Goal: Find specific page/section: Find specific page/section

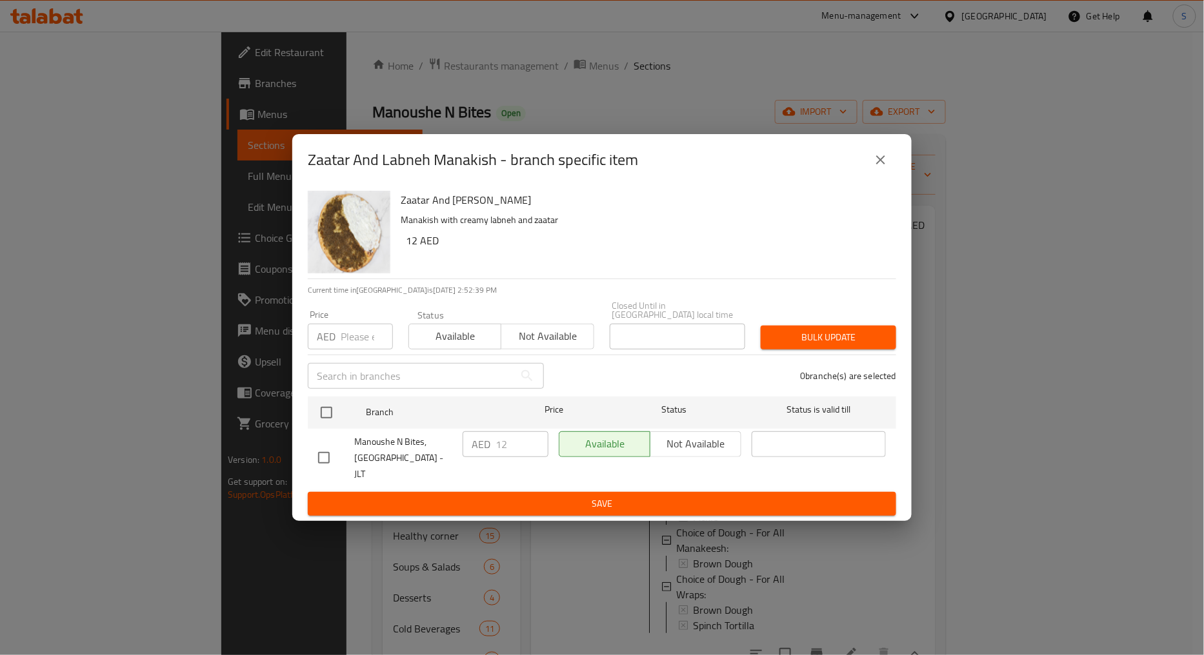
click at [877, 158] on icon "close" at bounding box center [880, 159] width 15 height 15
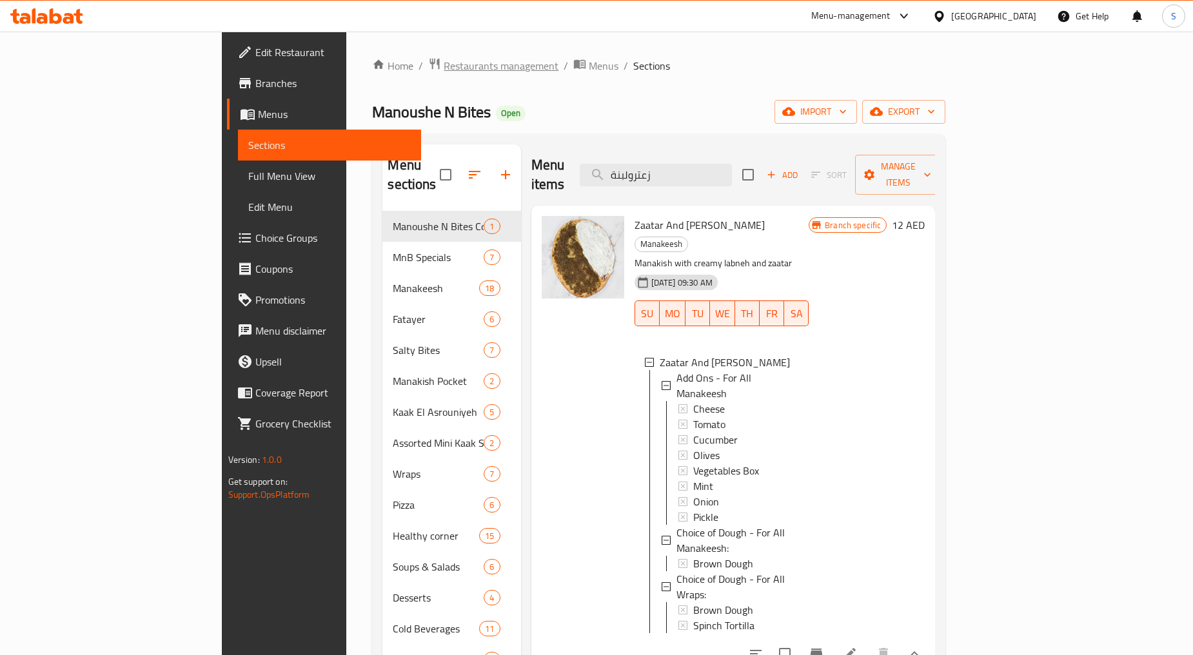
click at [444, 65] on span "Restaurants management" at bounding box center [501, 65] width 115 height 15
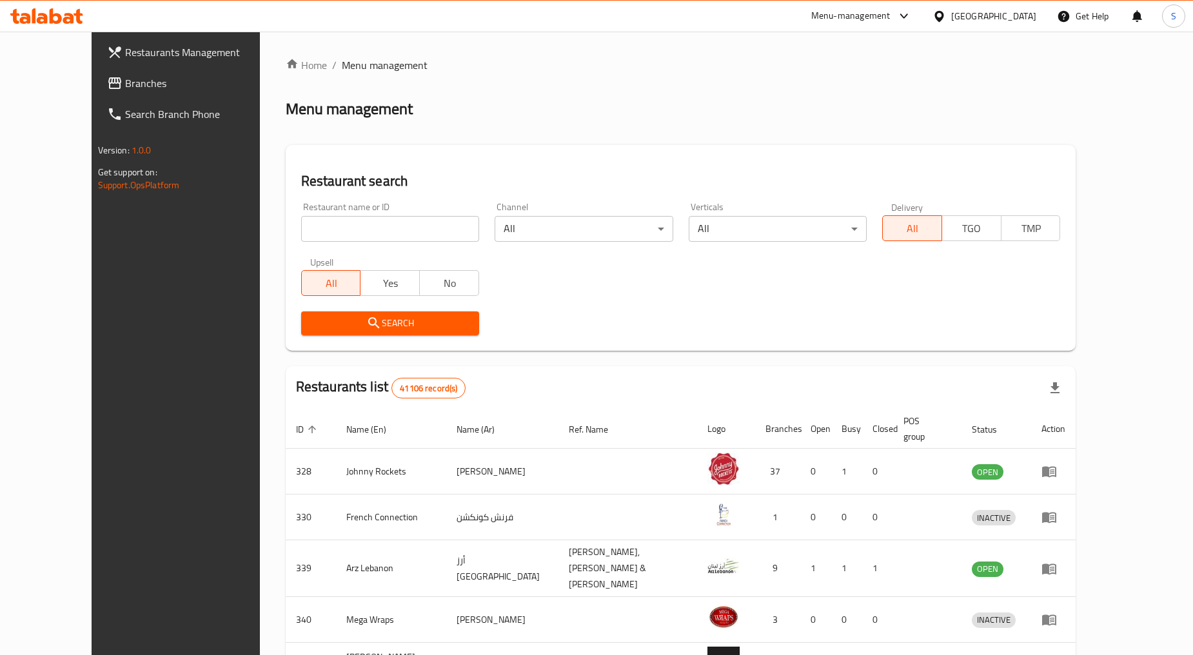
click at [970, 16] on div "[GEOGRAPHIC_DATA]" at bounding box center [994, 16] width 85 height 14
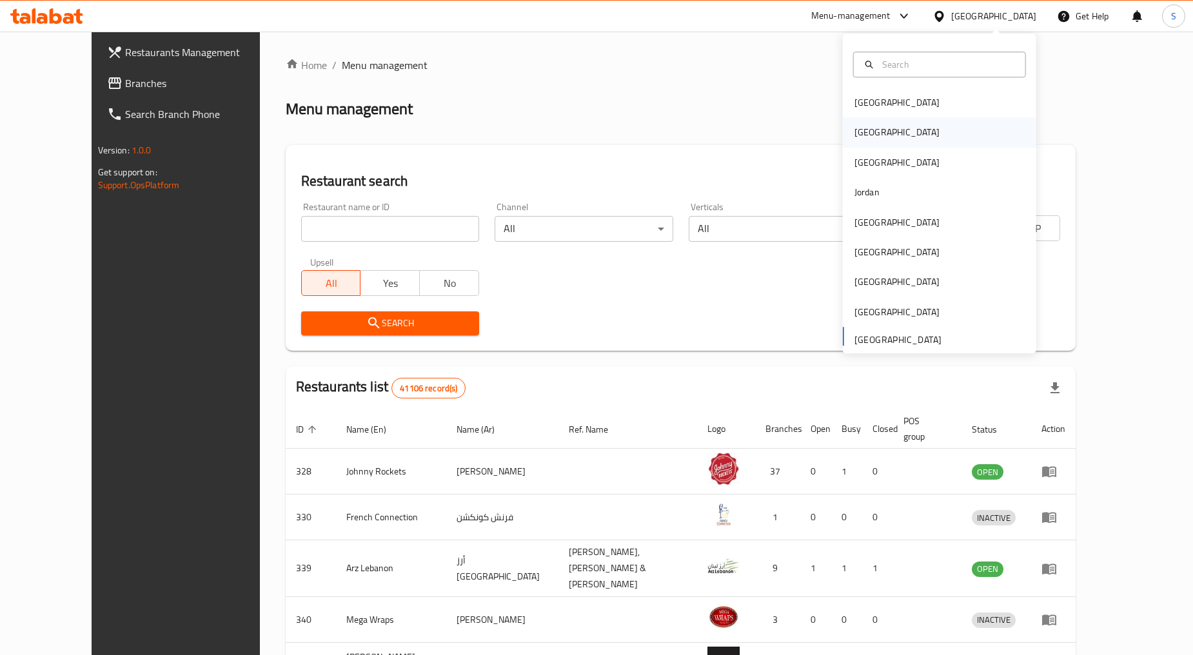
click at [887, 135] on div "[GEOGRAPHIC_DATA]" at bounding box center [940, 133] width 194 height 30
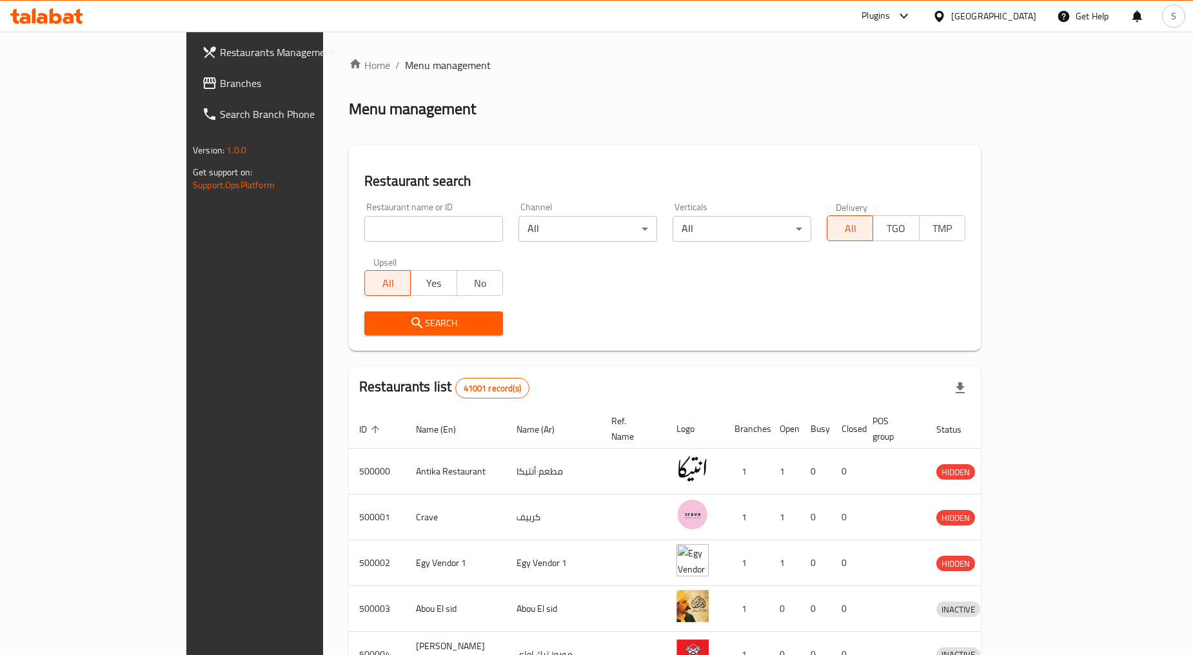
click at [364, 234] on input "search" at bounding box center [433, 229] width 139 height 26
paste input "737555"
type input "737555"
click button "Search" at bounding box center [433, 324] width 139 height 24
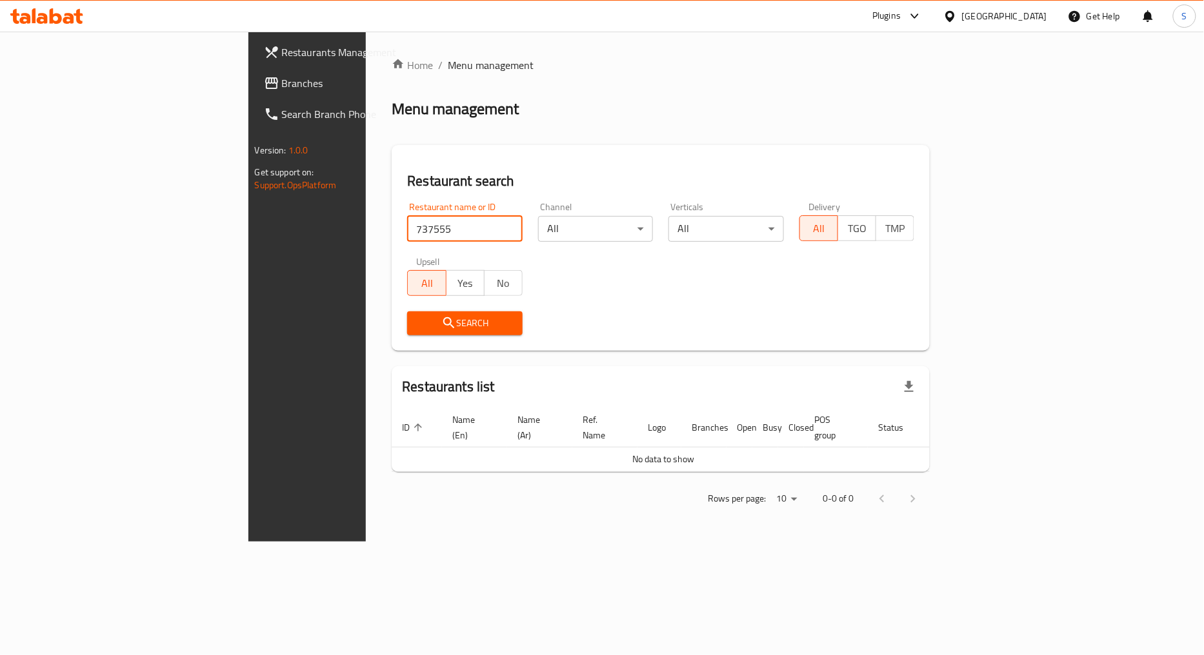
click at [282, 79] on span "Branches" at bounding box center [360, 82] width 157 height 15
